Goal: Transaction & Acquisition: Purchase product/service

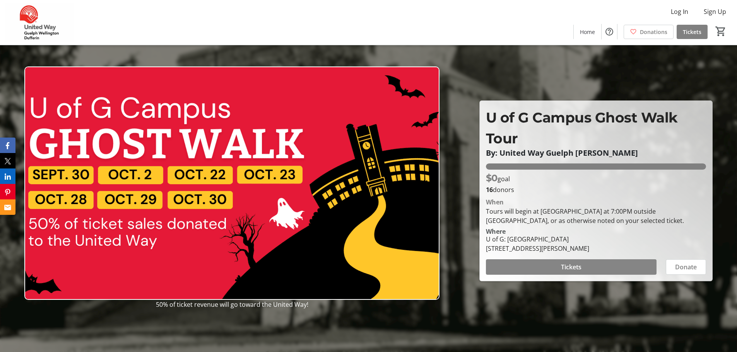
click at [586, 268] on span at bounding box center [571, 267] width 171 height 19
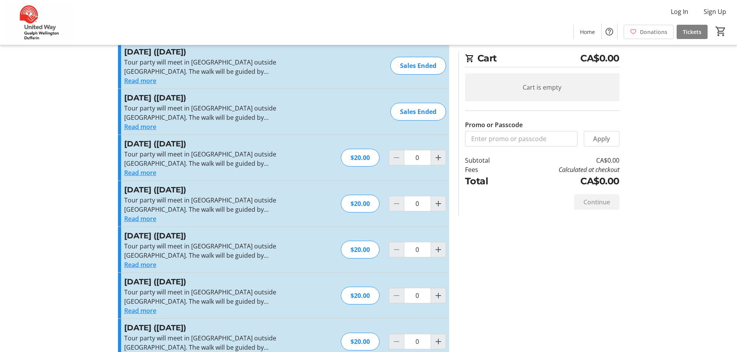
scroll to position [43, 0]
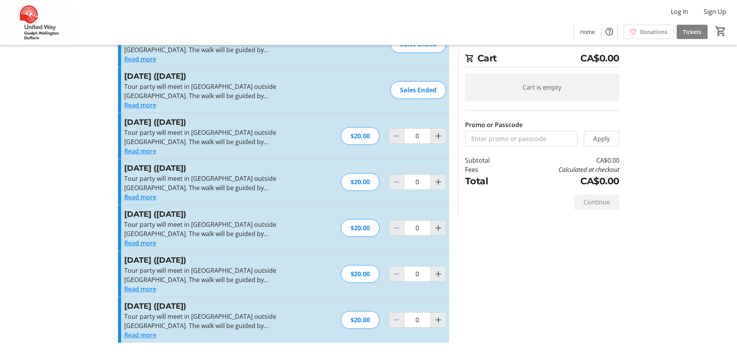
click at [145, 288] on button "Read more" at bounding box center [140, 289] width 32 height 9
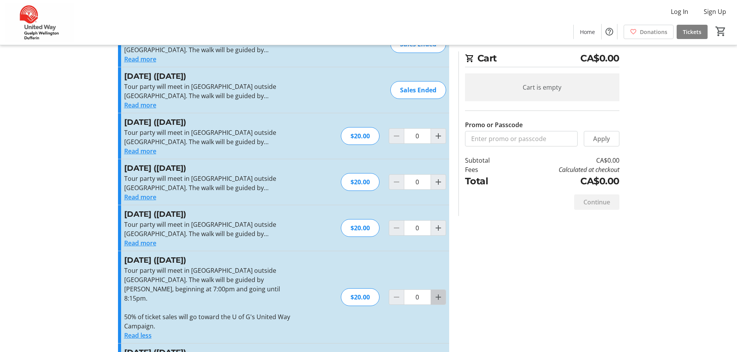
click at [438, 293] on mat-icon "Increment by one" at bounding box center [438, 297] width 9 height 9
type input "1"
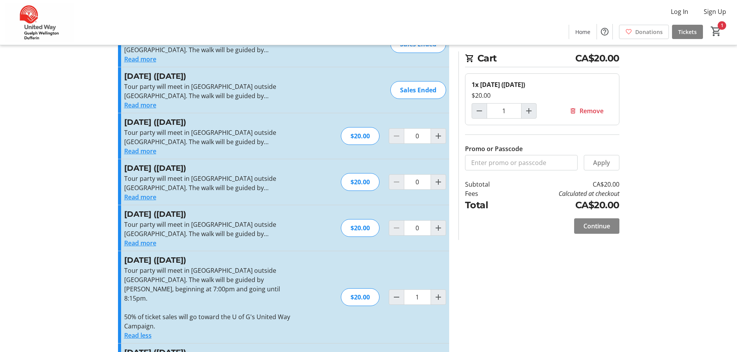
click at [597, 226] on span "Continue" at bounding box center [596, 226] width 27 height 9
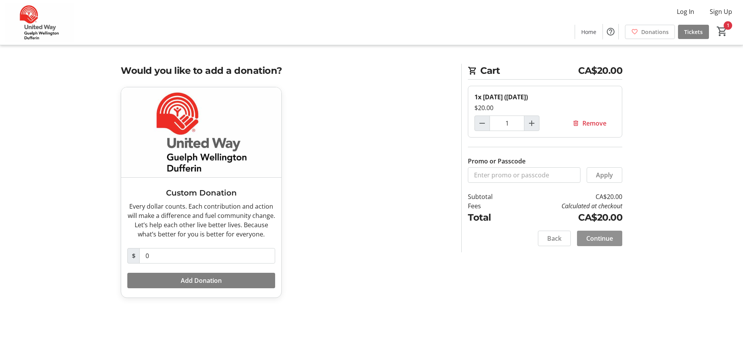
click at [603, 238] on span "Continue" at bounding box center [599, 238] width 27 height 9
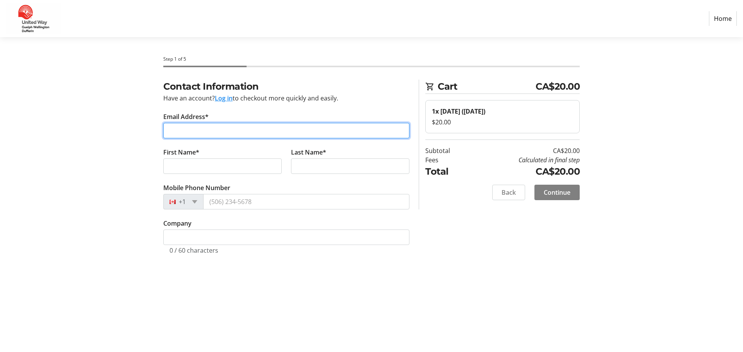
click at [219, 132] on input "Email Address*" at bounding box center [286, 130] width 246 height 15
type input "[EMAIL_ADDRESS][DOMAIN_NAME]"
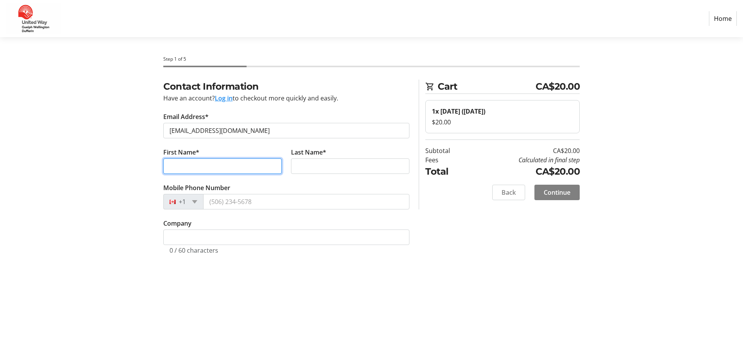
type input "[PERSON_NAME]"
type input "Best"
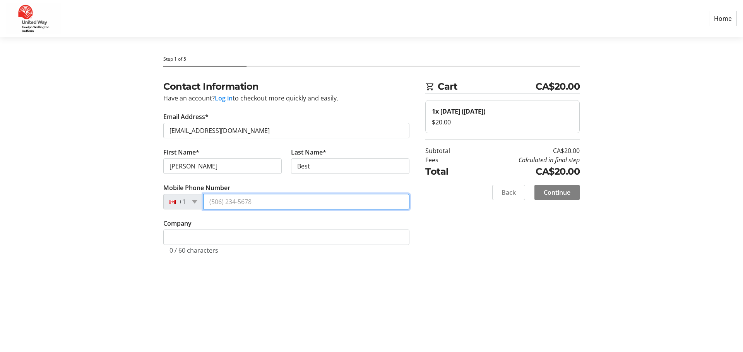
type input "[PHONE_NUMBER]"
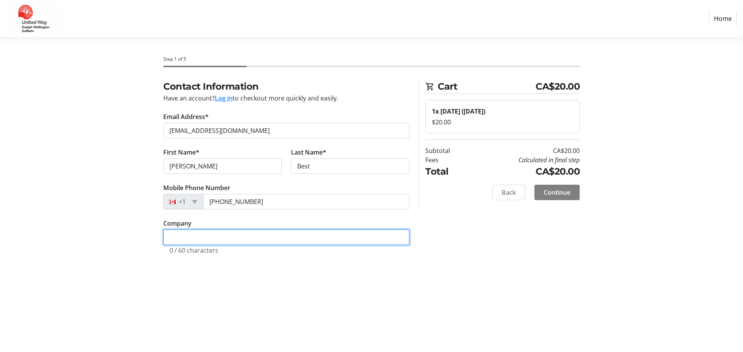
click at [215, 236] on input "Company" at bounding box center [286, 237] width 246 height 15
type input "[GEOGRAPHIC_DATA]"
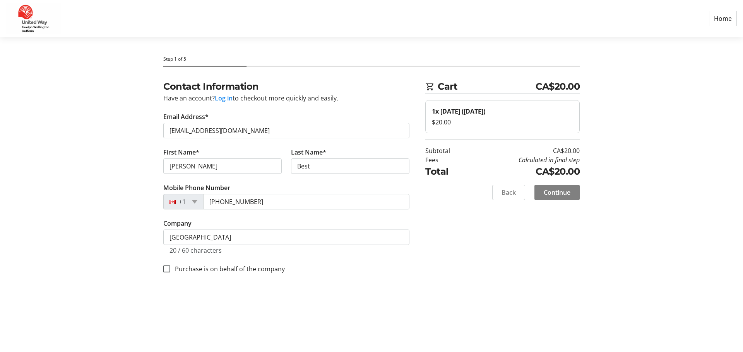
click at [512, 296] on div "Step 1 of 5 Cart CA$20.00 1x [DATE] ([DATE]) $20.00 Subtotal CA$20.00 Fees Calc…" at bounding box center [371, 194] width 511 height 315
click at [558, 195] on span "Continue" at bounding box center [557, 192] width 27 height 9
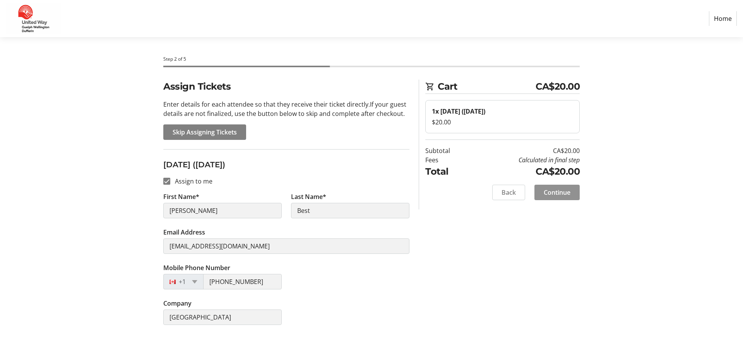
click at [557, 192] on span "Continue" at bounding box center [557, 192] width 27 height 9
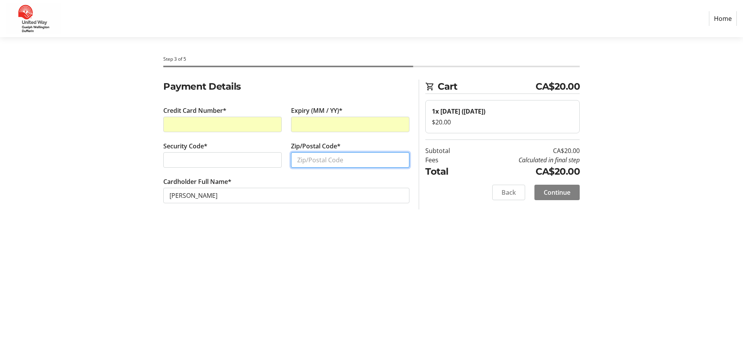
click at [325, 160] on input "Zip/Postal Code*" at bounding box center [350, 159] width 118 height 15
type input "N1E 1W1"
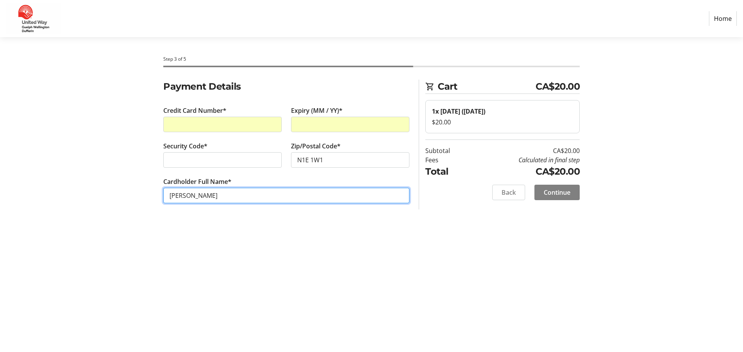
click at [228, 195] on input "[PERSON_NAME]" at bounding box center [286, 195] width 246 height 15
click at [179, 197] on input "[PERSON_NAME]" at bounding box center [286, 195] width 246 height 15
type input "[PERSON_NAME] Best"
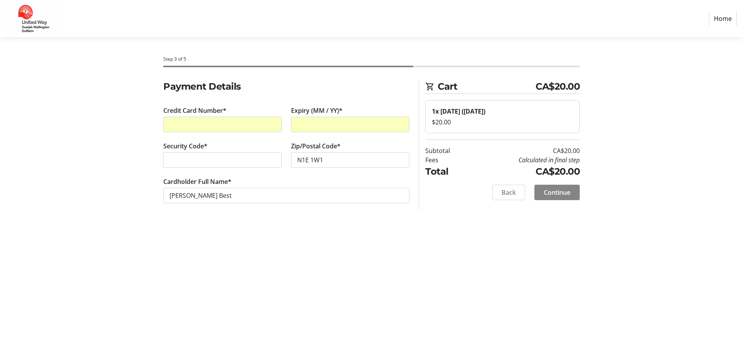
click at [561, 192] on span "Continue" at bounding box center [557, 192] width 27 height 9
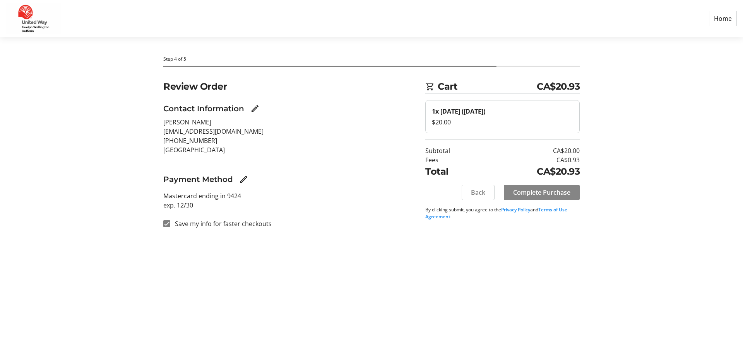
click at [549, 193] on span "Complete Purchase" at bounding box center [541, 192] width 57 height 9
